Goal: Information Seeking & Learning: Learn about a topic

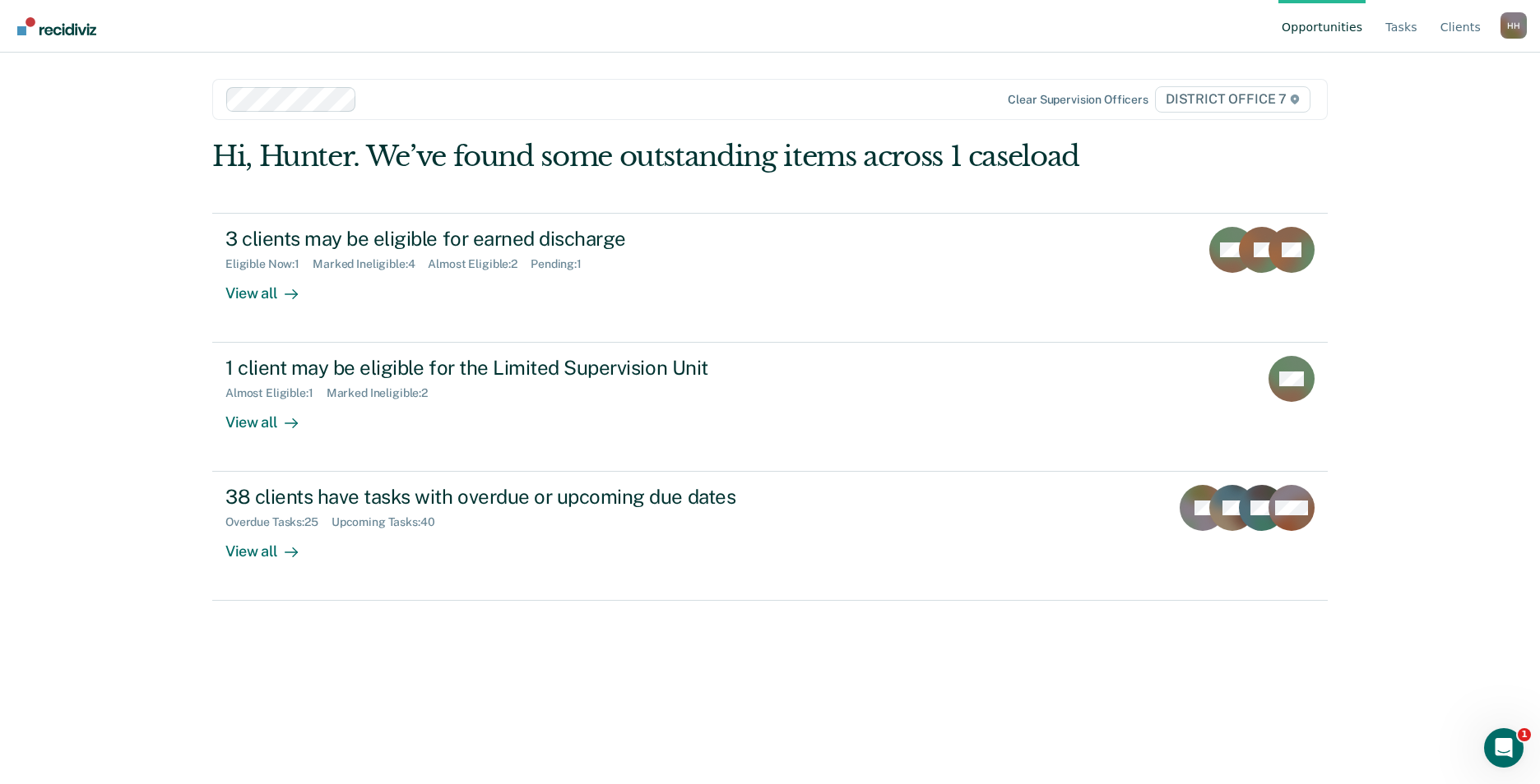
click at [1363, 29] on link "Opportunities" at bounding box center [1322, 26] width 87 height 52
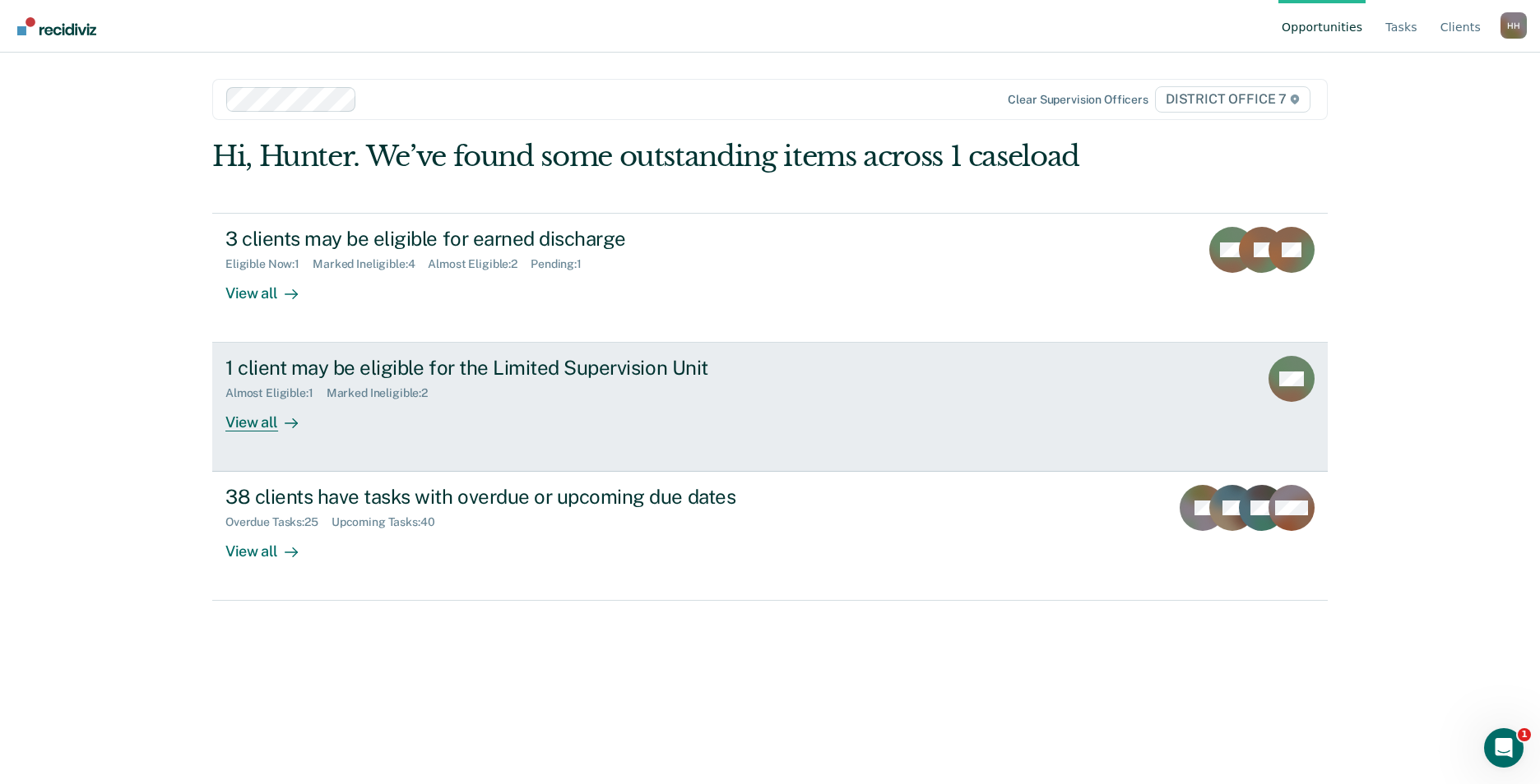
click at [619, 371] on div "1 client may be eligible for the Limited Supervision Unit" at bounding box center [514, 367] width 578 height 24
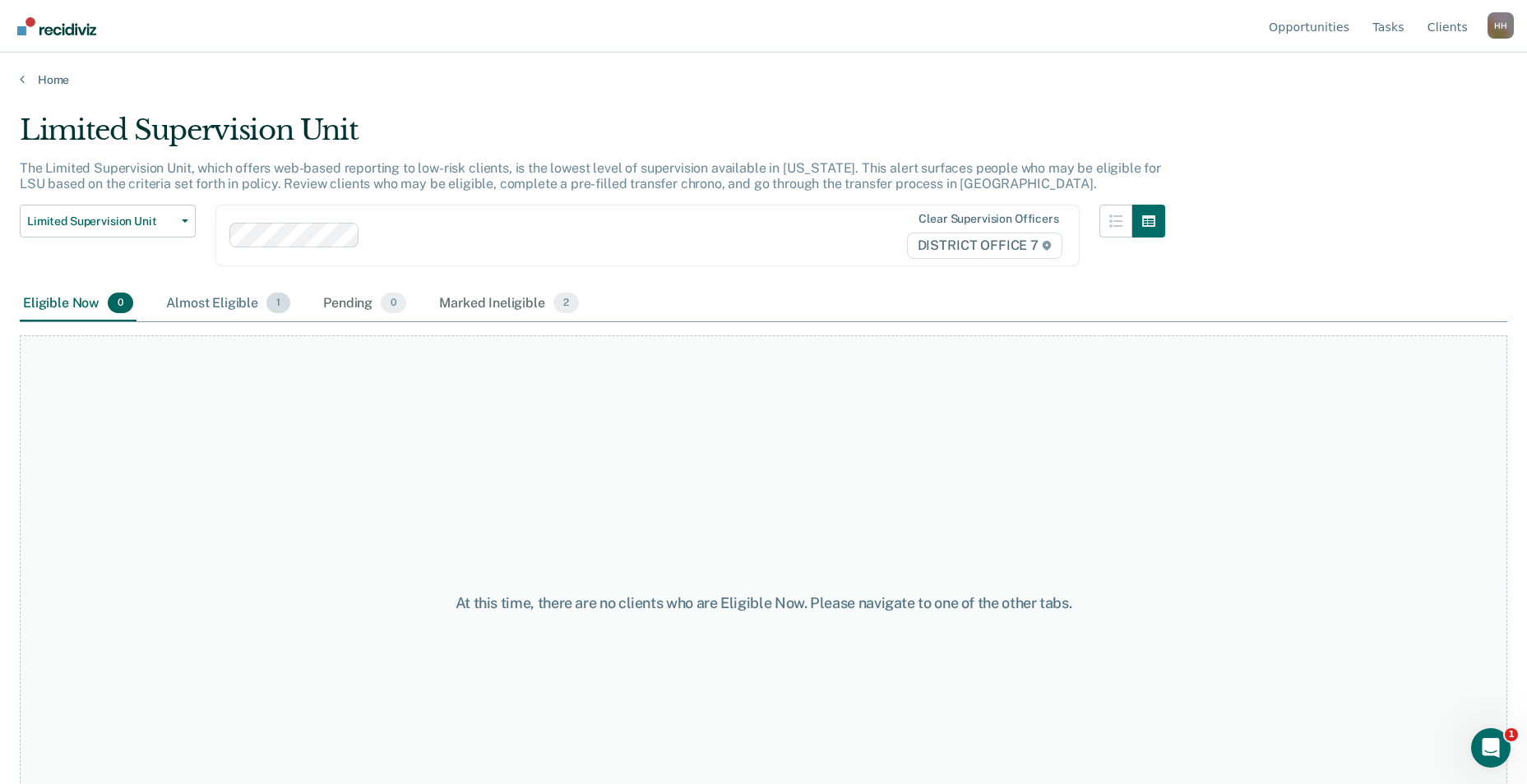
click at [217, 295] on div "Almost Eligible 1" at bounding box center [228, 303] width 131 height 36
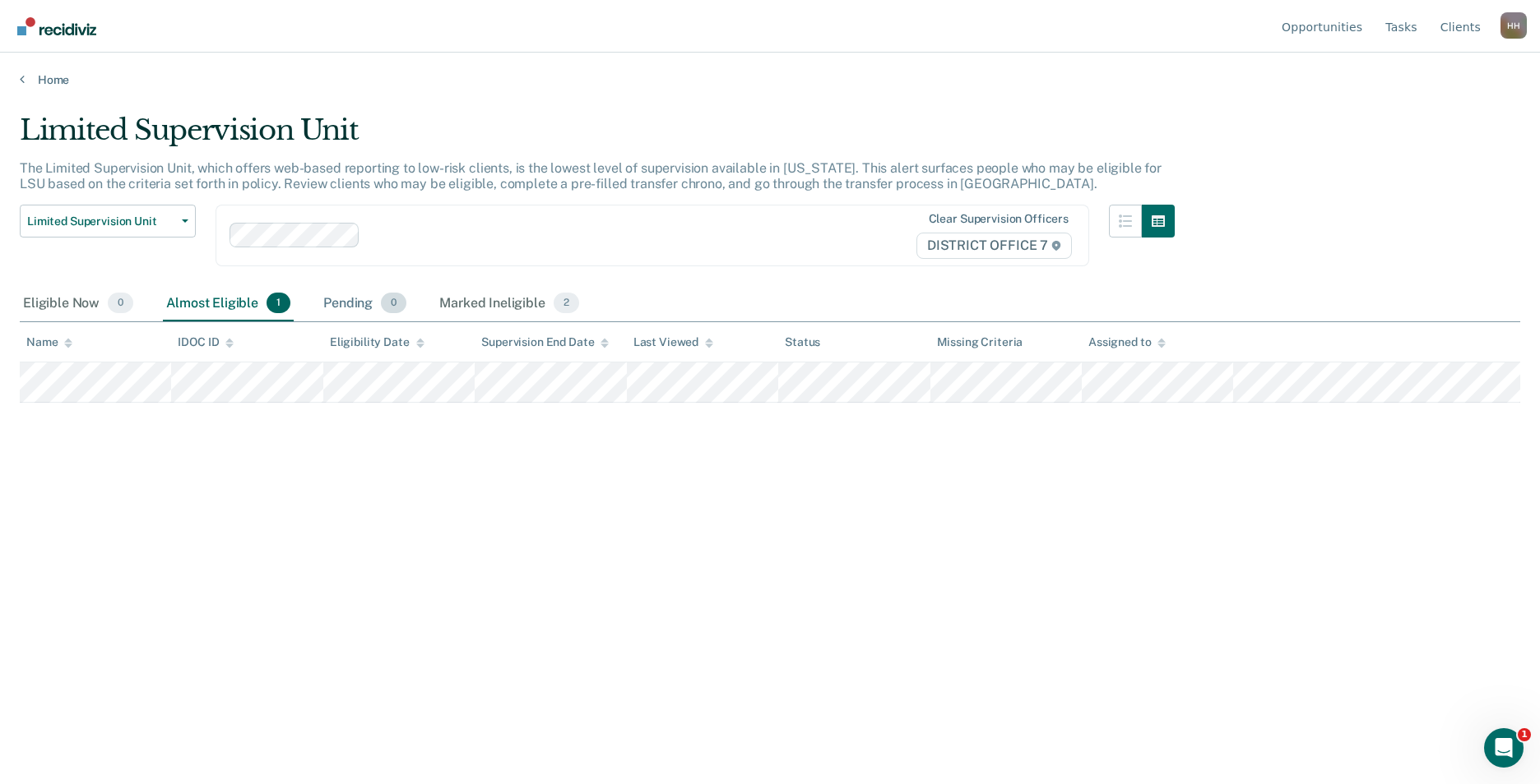
click at [339, 299] on div "Pending 0" at bounding box center [365, 303] width 90 height 36
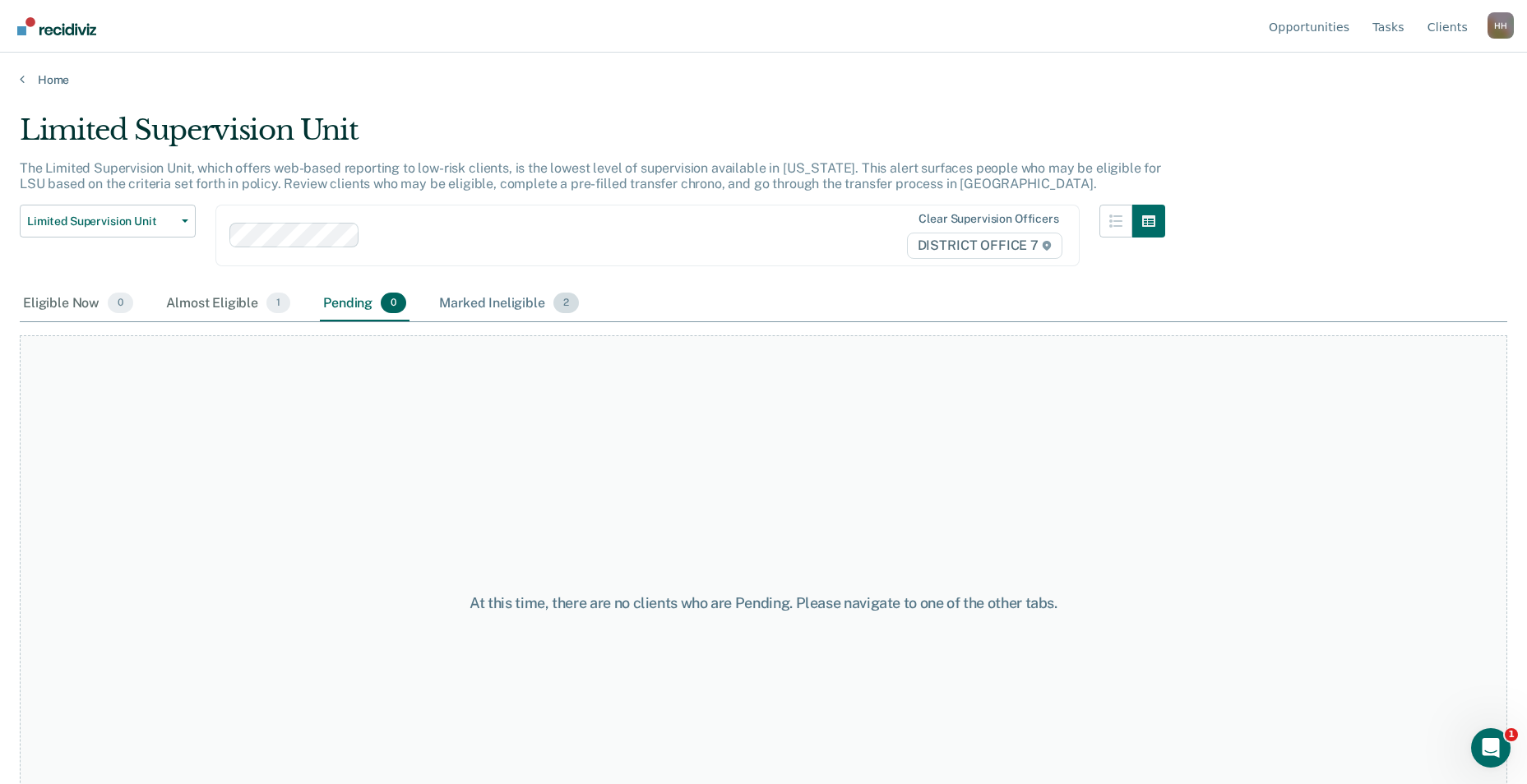
click at [505, 303] on div "Marked Ineligible 2" at bounding box center [509, 303] width 147 height 36
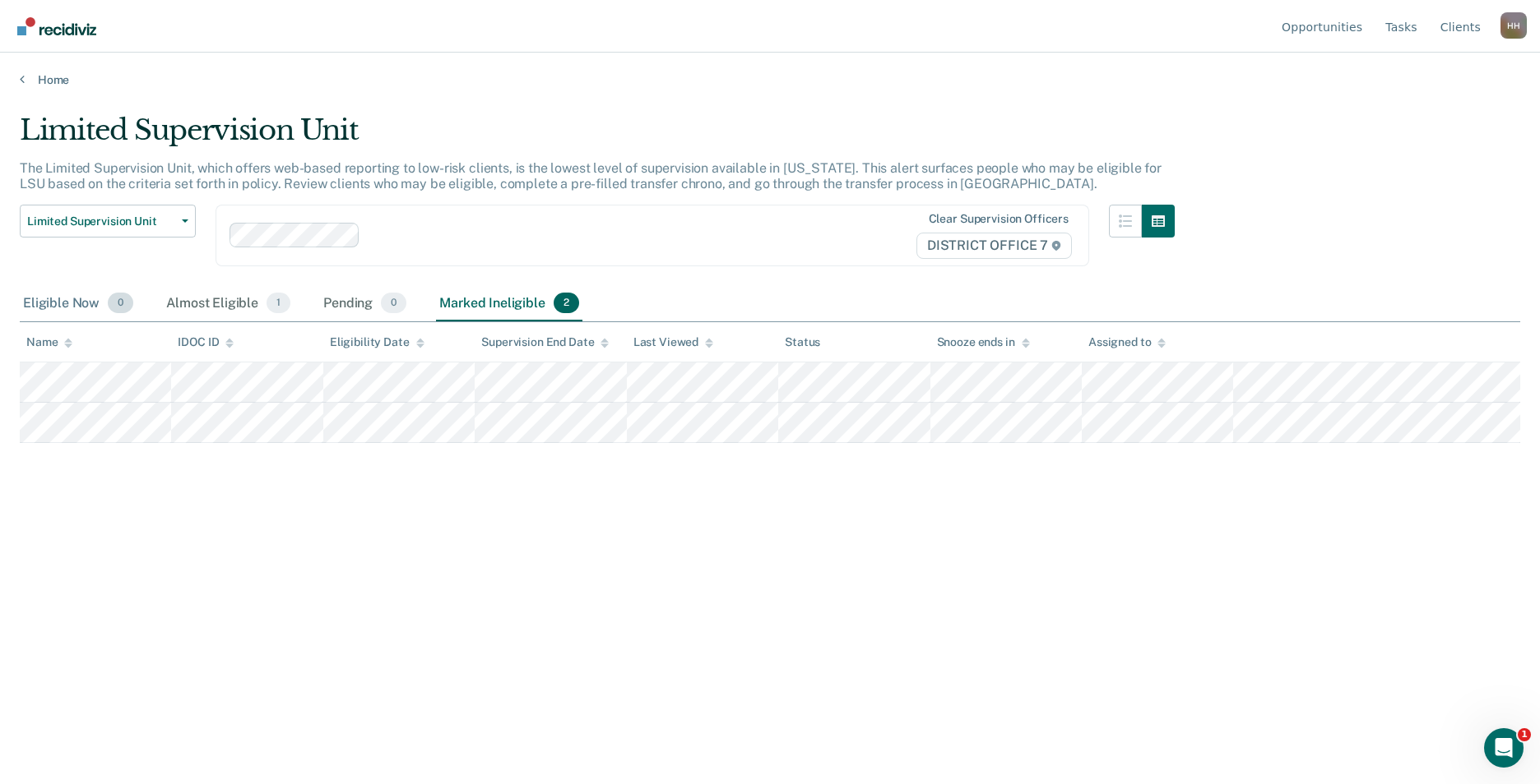
click at [72, 297] on div "Eligible Now 0" at bounding box center [79, 303] width 117 height 36
